Goal: Check status: Check status

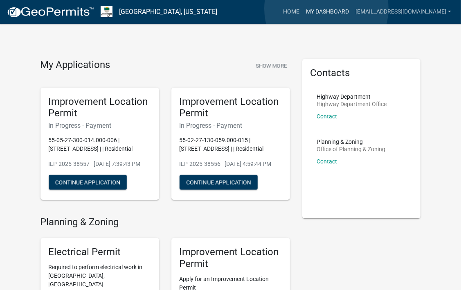
click at [327, 9] on link "My Dashboard" at bounding box center [328, 12] width 50 height 16
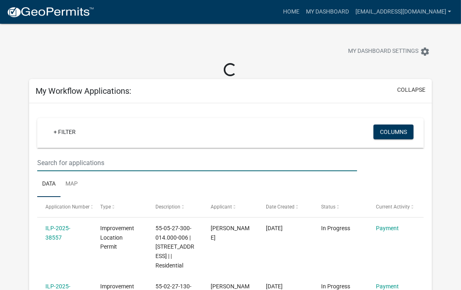
click at [65, 164] on input "text" at bounding box center [197, 162] width 320 height 17
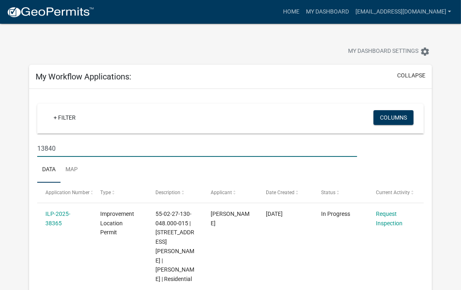
type input "13840"
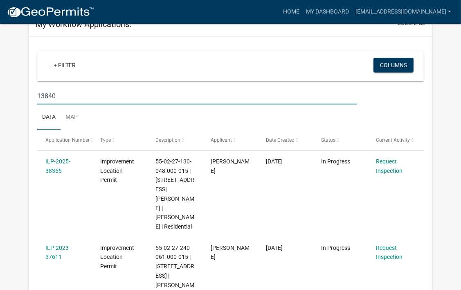
scroll to position [56, 0]
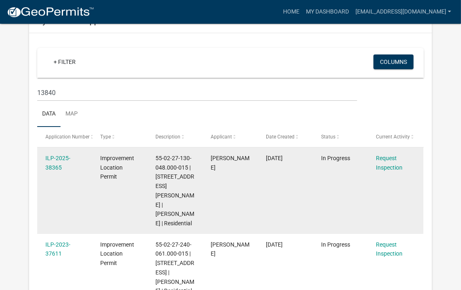
drag, startPoint x: 44, startPoint y: 155, endPoint x: 74, endPoint y: 173, distance: 34.9
click at [74, 173] on datatable-body-cell "ILP-2025-38365" at bounding box center [64, 190] width 55 height 86
copy link "ILP-2025-38365"
click at [59, 158] on link "ILP-2025-38365" at bounding box center [57, 163] width 25 height 16
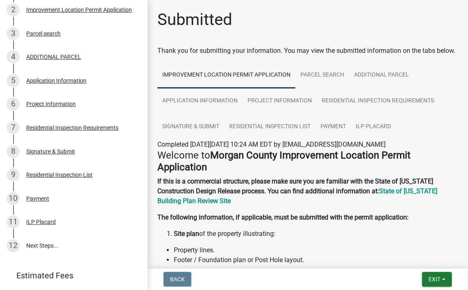
scroll to position [170, 0]
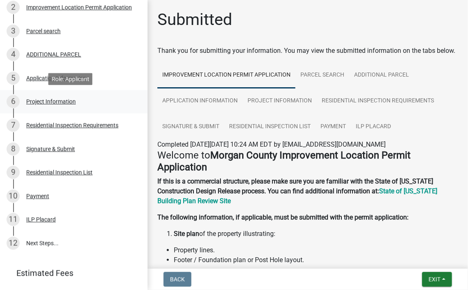
click at [62, 100] on div "Project Information" at bounding box center [51, 102] width 50 height 6
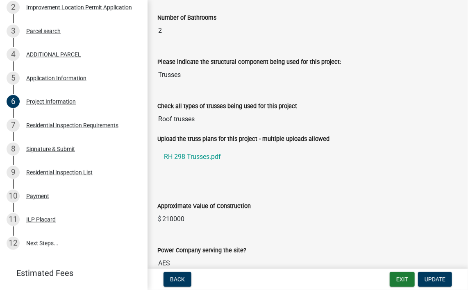
scroll to position [674, 0]
